Goal: Information Seeking & Learning: Learn about a topic

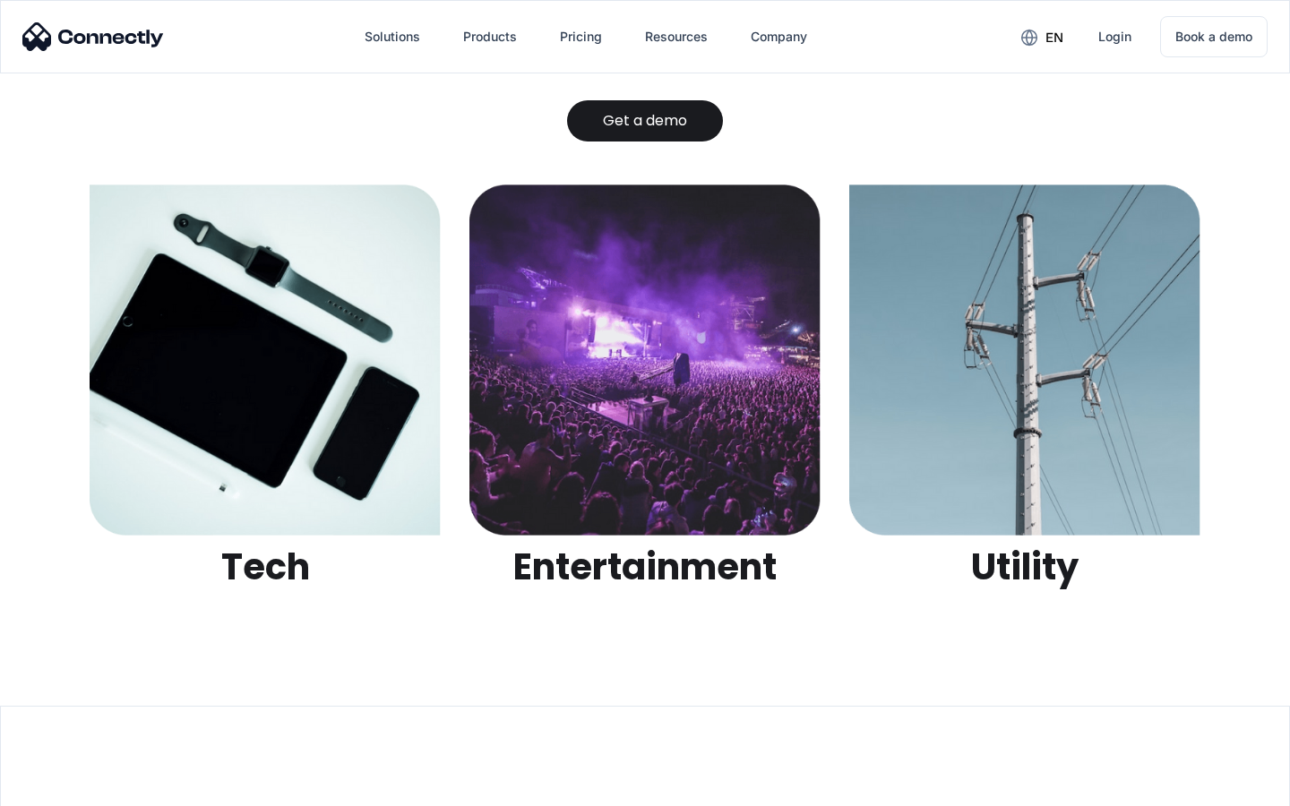
scroll to position [5651, 0]
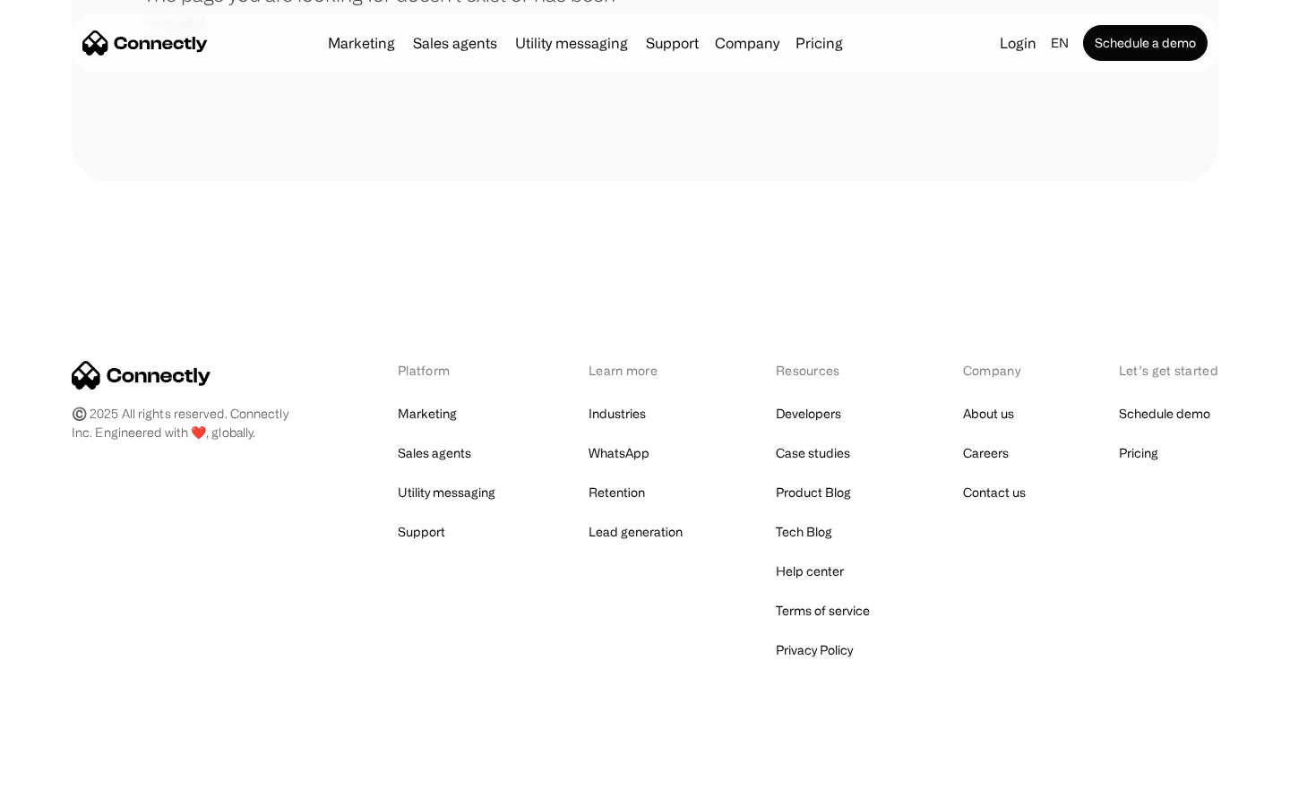
scroll to position [327, 0]
